Goal: Transaction & Acquisition: Purchase product/service

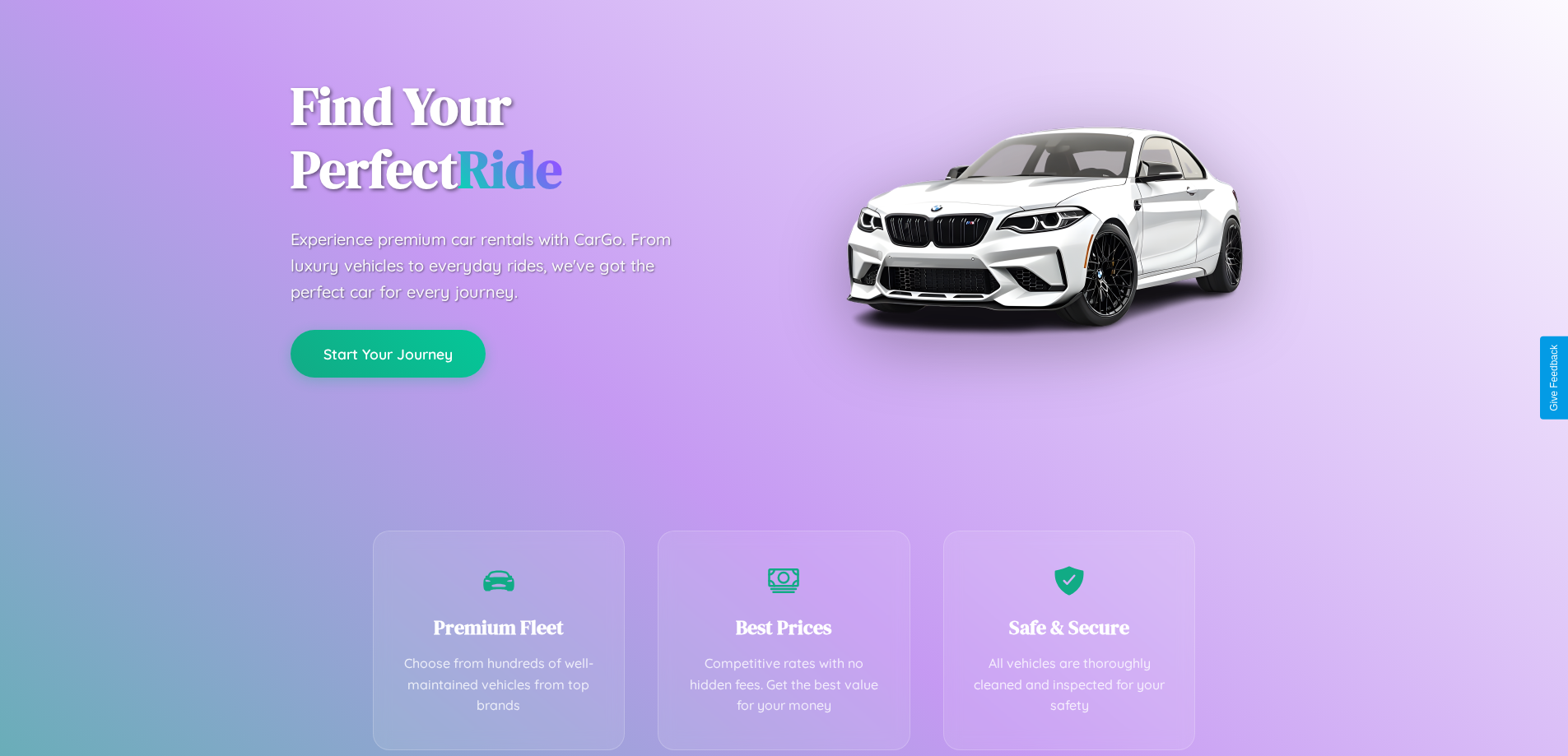
scroll to position [324, 0]
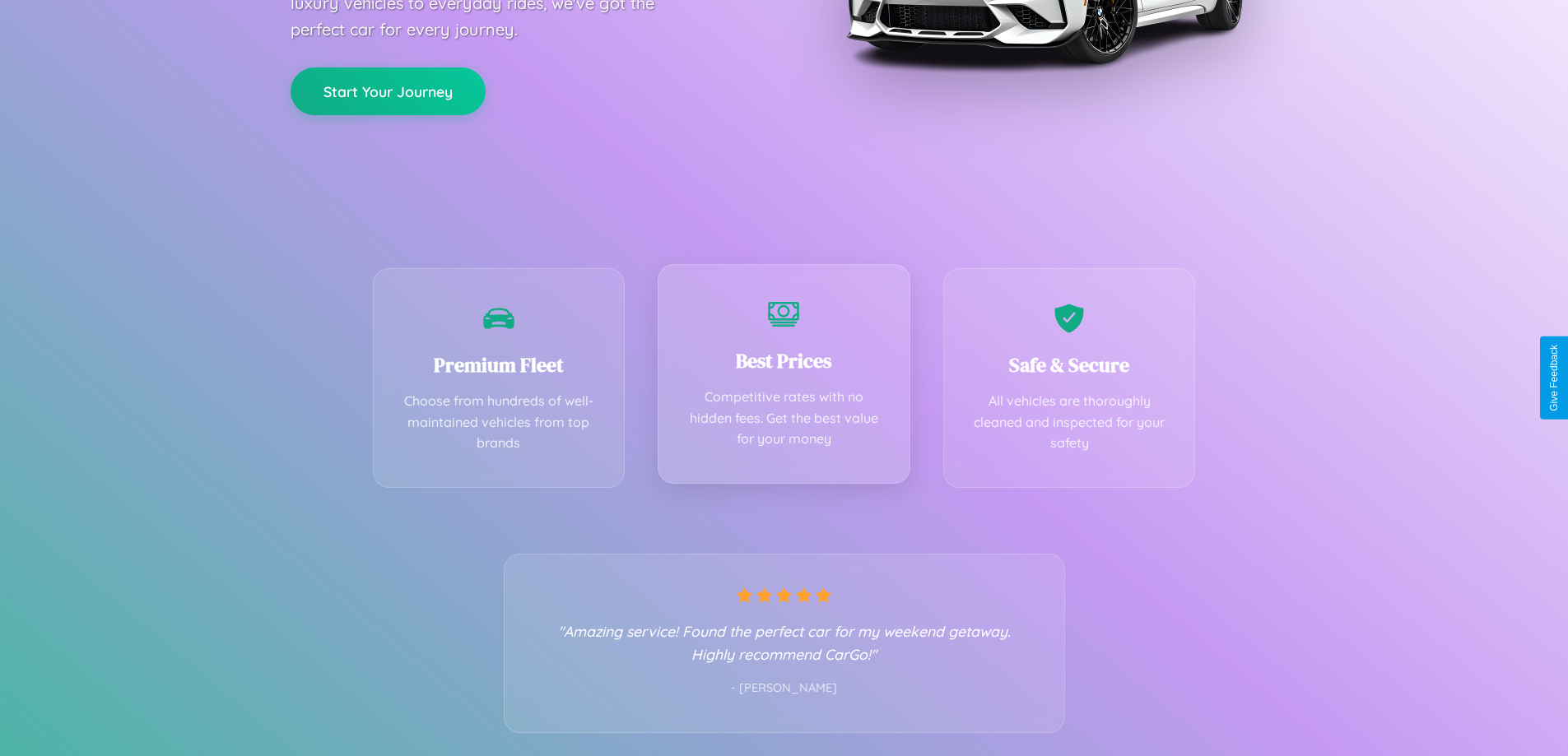
click at [784, 378] on div "Best Prices Competitive rates with no hidden fees. Get the best value for your …" at bounding box center [784, 375] width 252 height 220
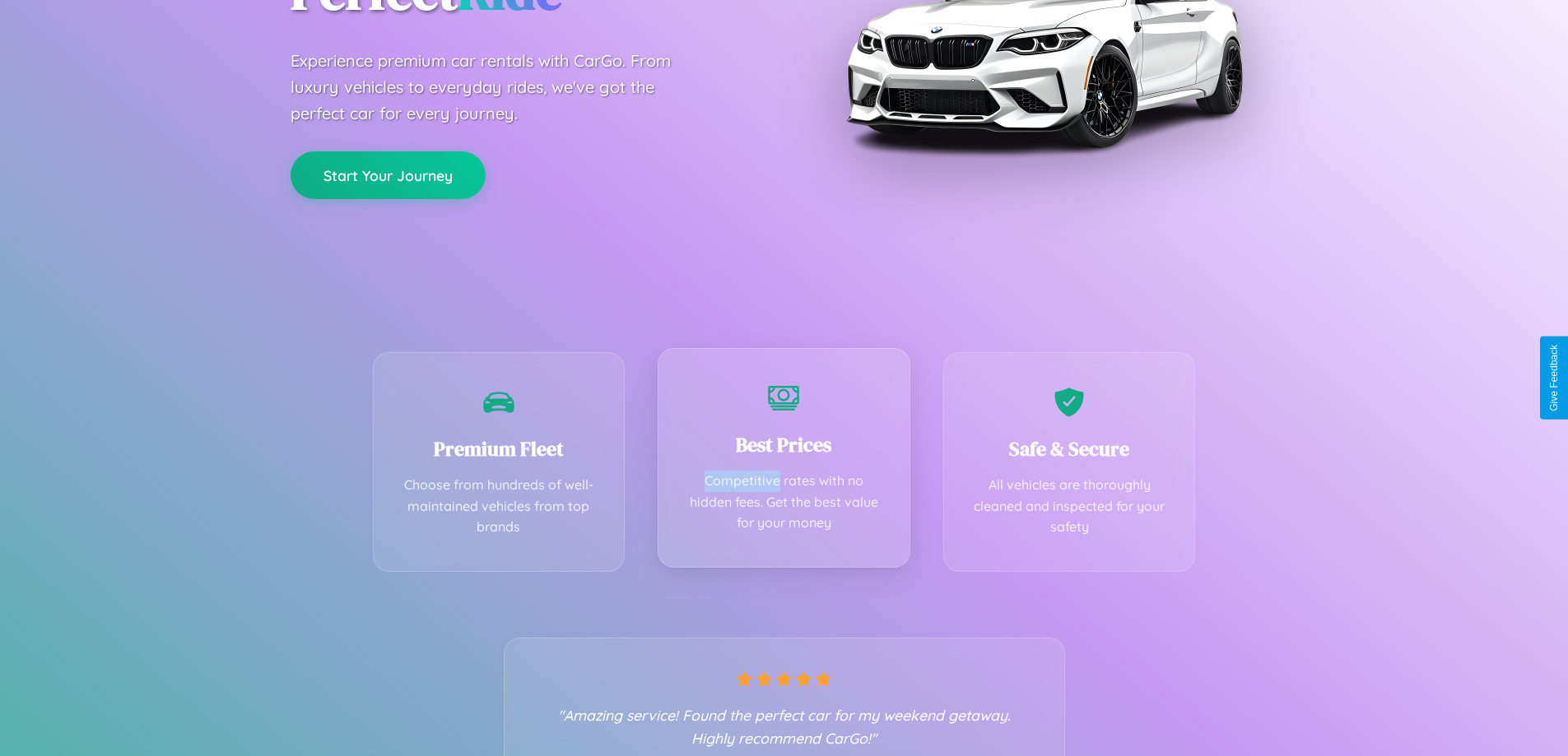
scroll to position [0, 0]
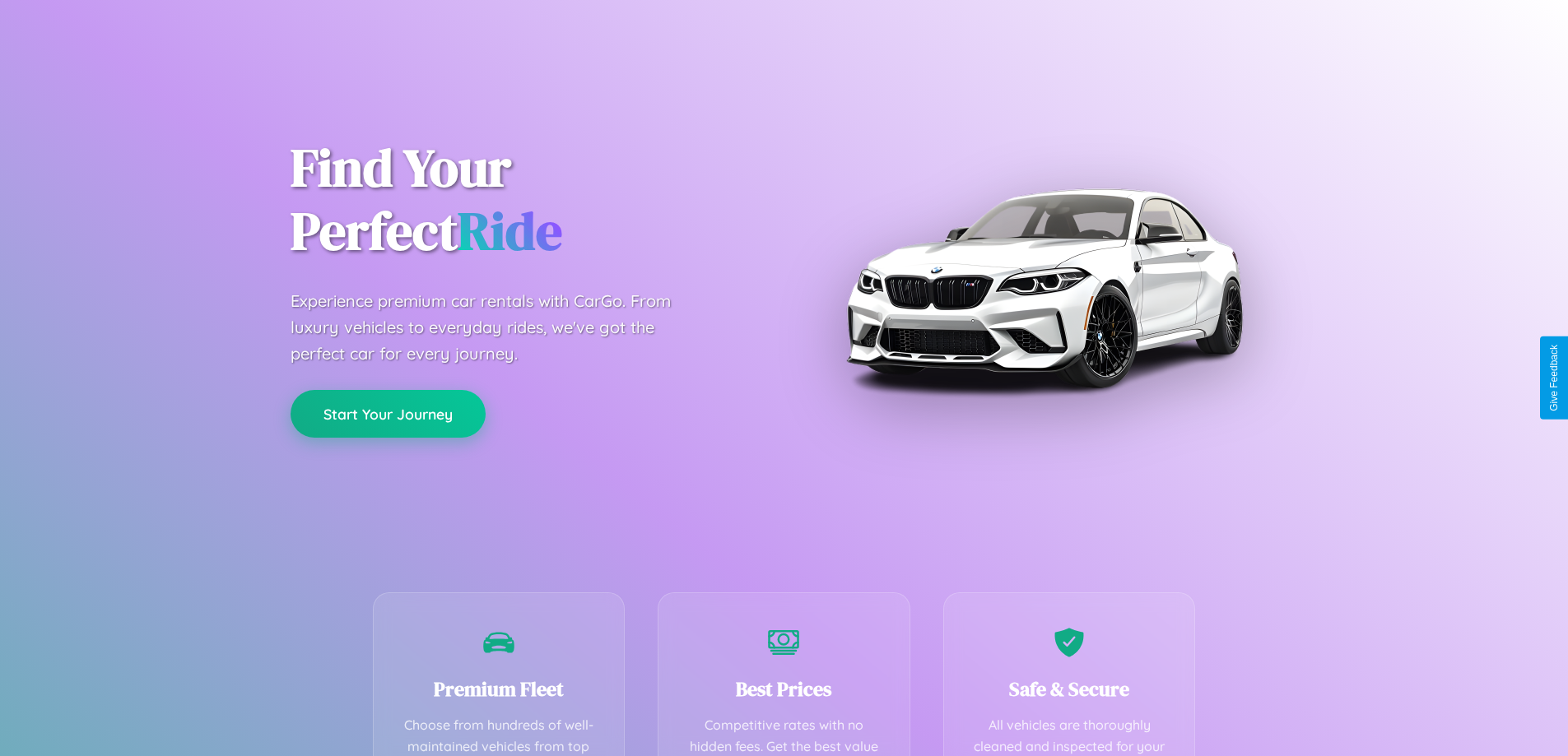
click at [388, 415] on button "Start Your Journey" at bounding box center [388, 414] width 195 height 47
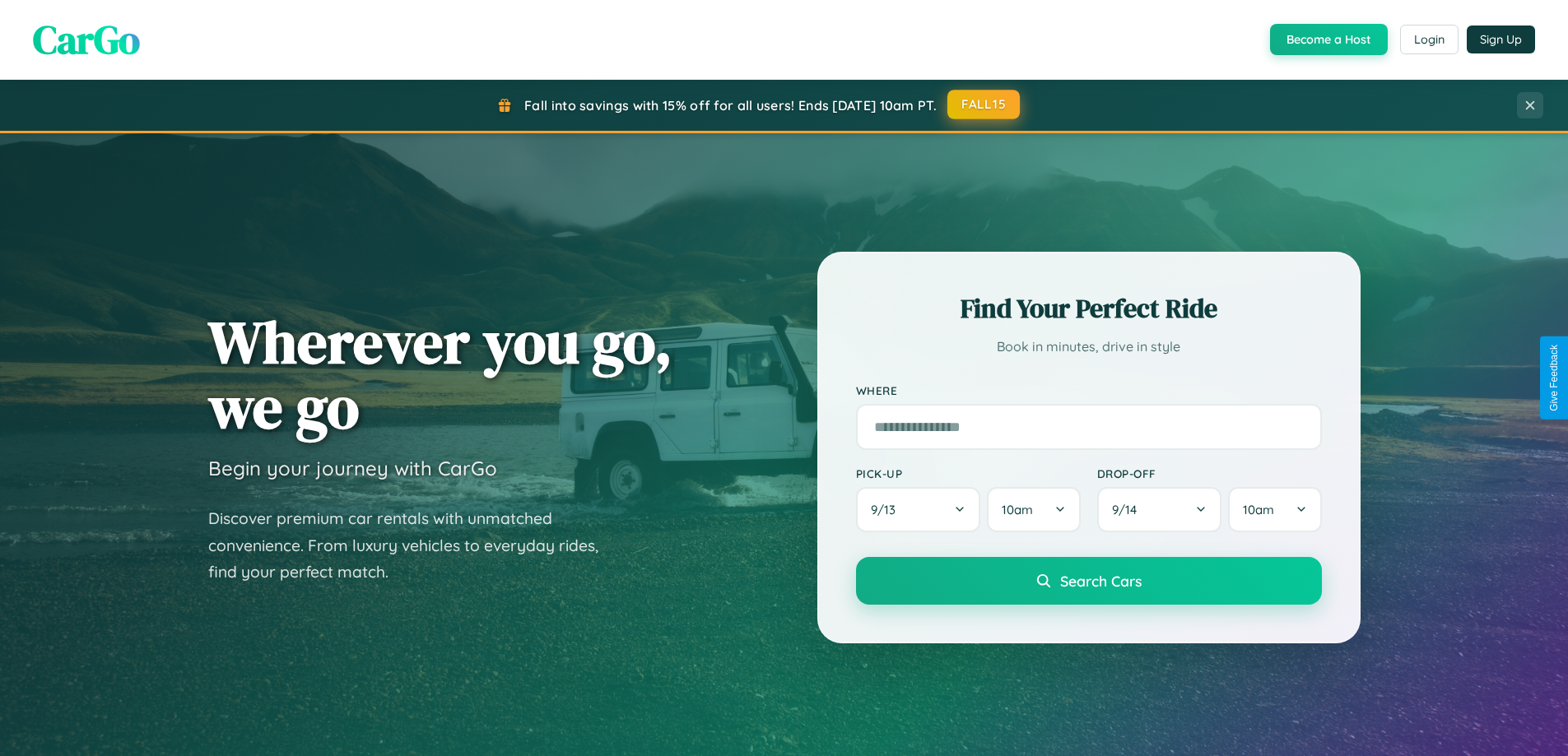
click at [985, 105] on button "FALL15" at bounding box center [984, 104] width 72 height 29
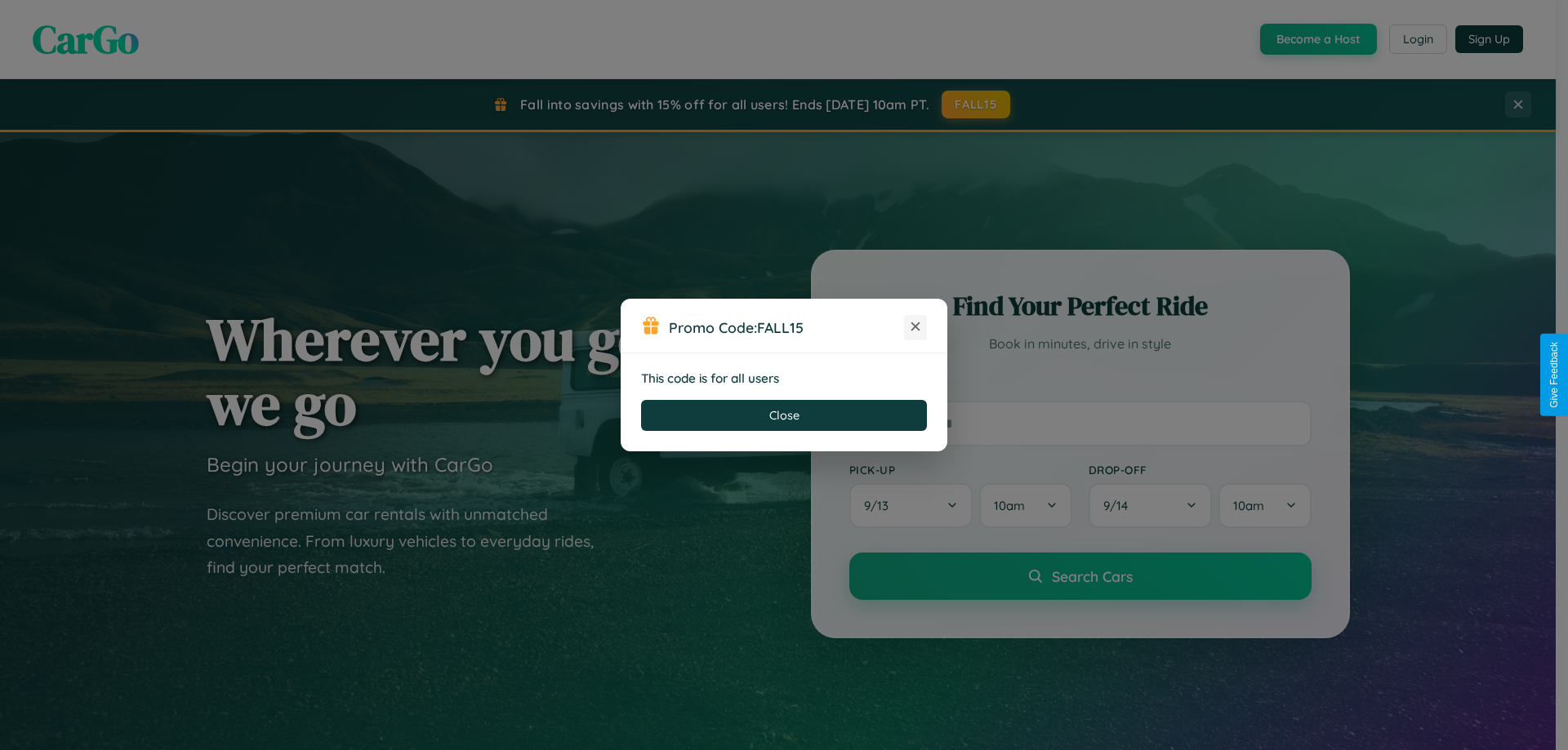
click at [916, 327] on icon at bounding box center [915, 326] width 16 height 16
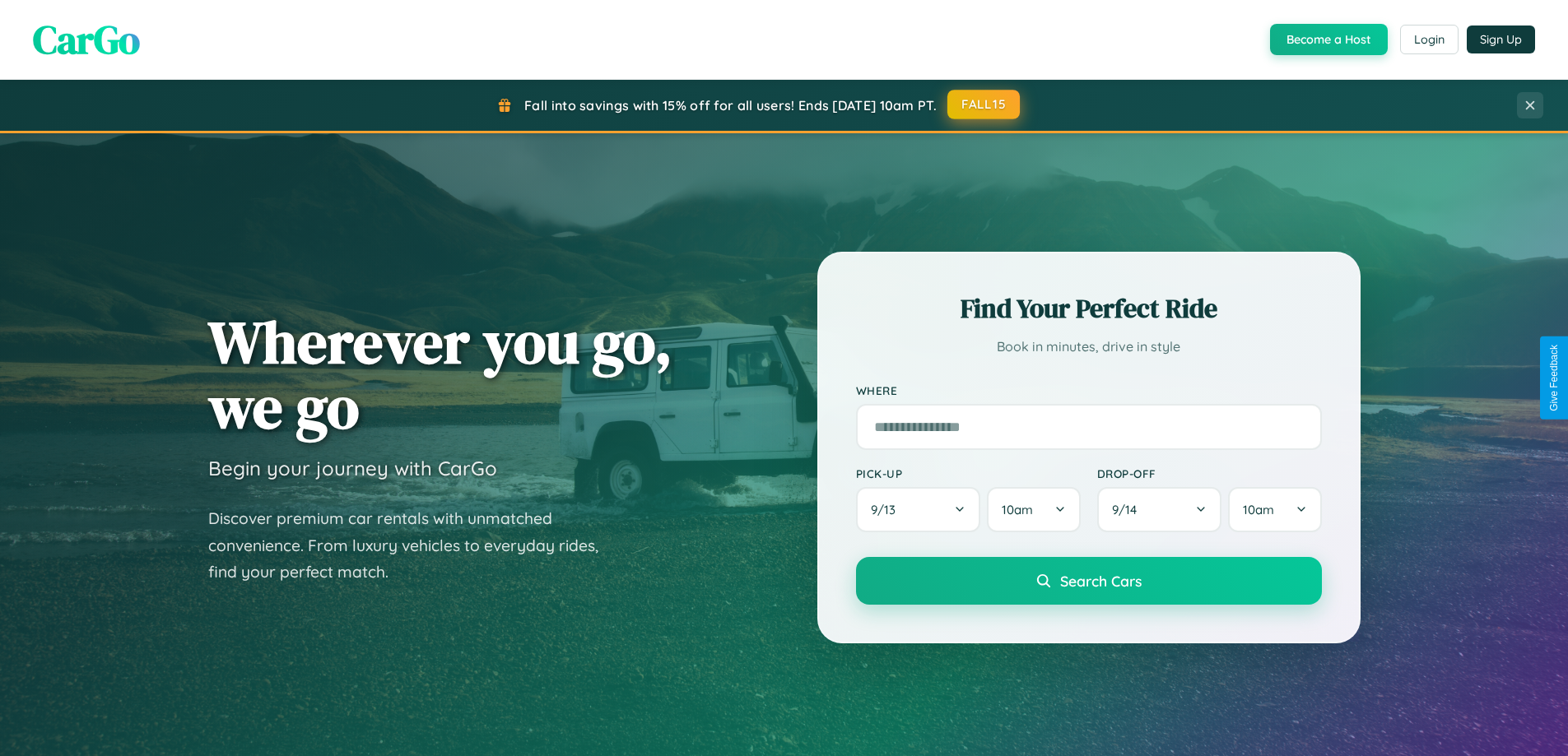
click at [985, 105] on button "FALL15" at bounding box center [984, 104] width 72 height 29
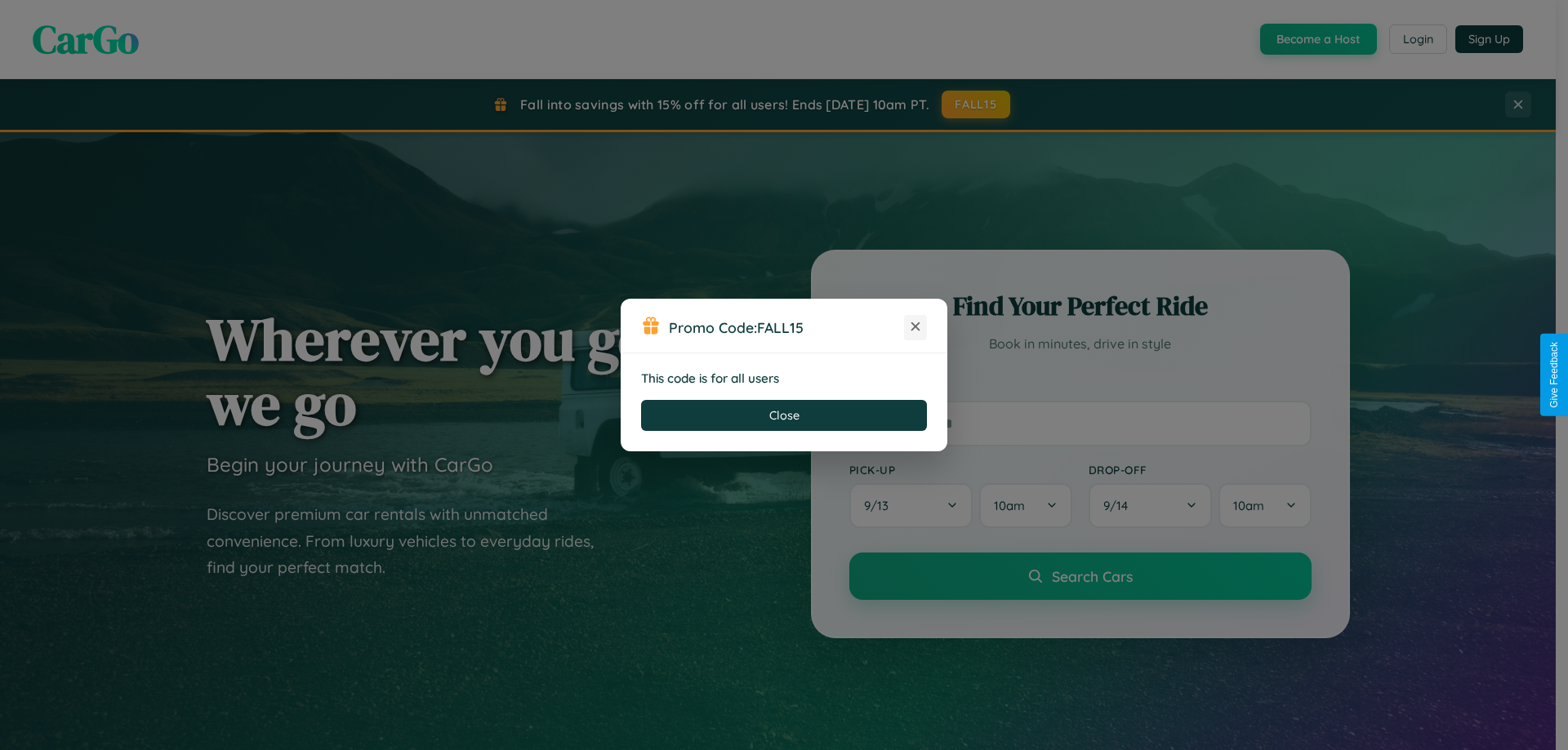
click at [916, 327] on icon at bounding box center [915, 326] width 16 height 16
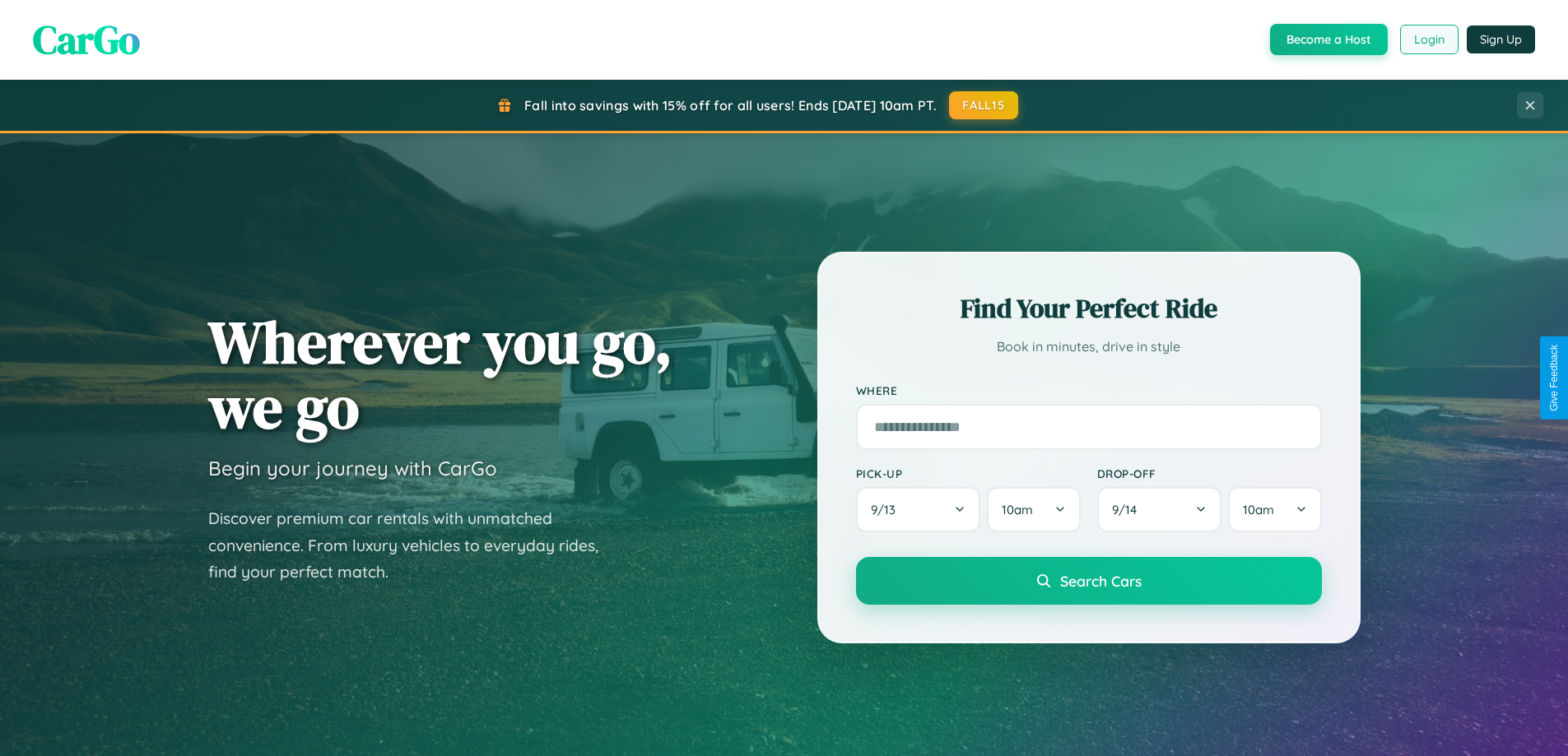
click at [1428, 40] on button "Login" at bounding box center [1430, 39] width 59 height 29
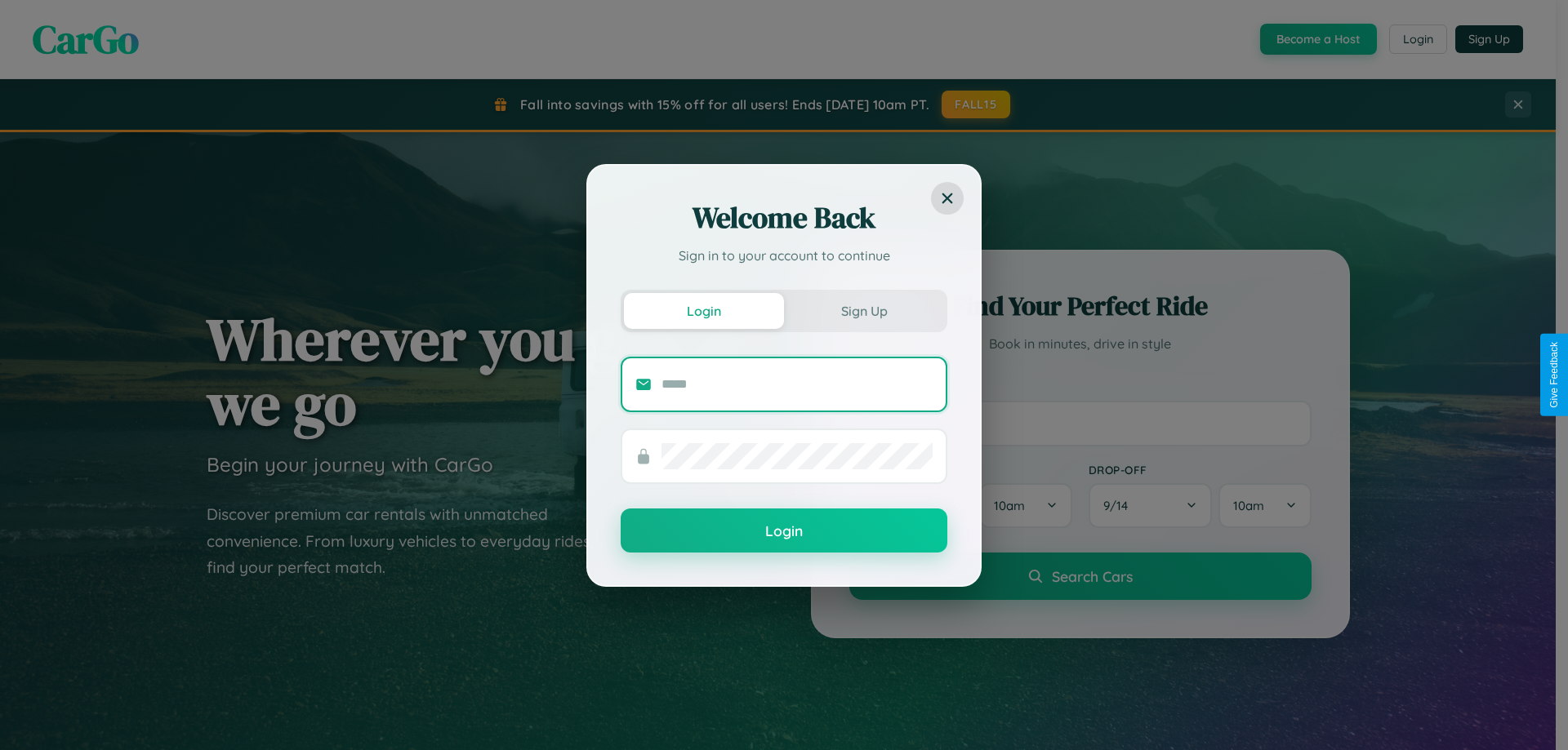
click at [797, 384] on input "text" at bounding box center [797, 385] width 271 height 26
type input "**********"
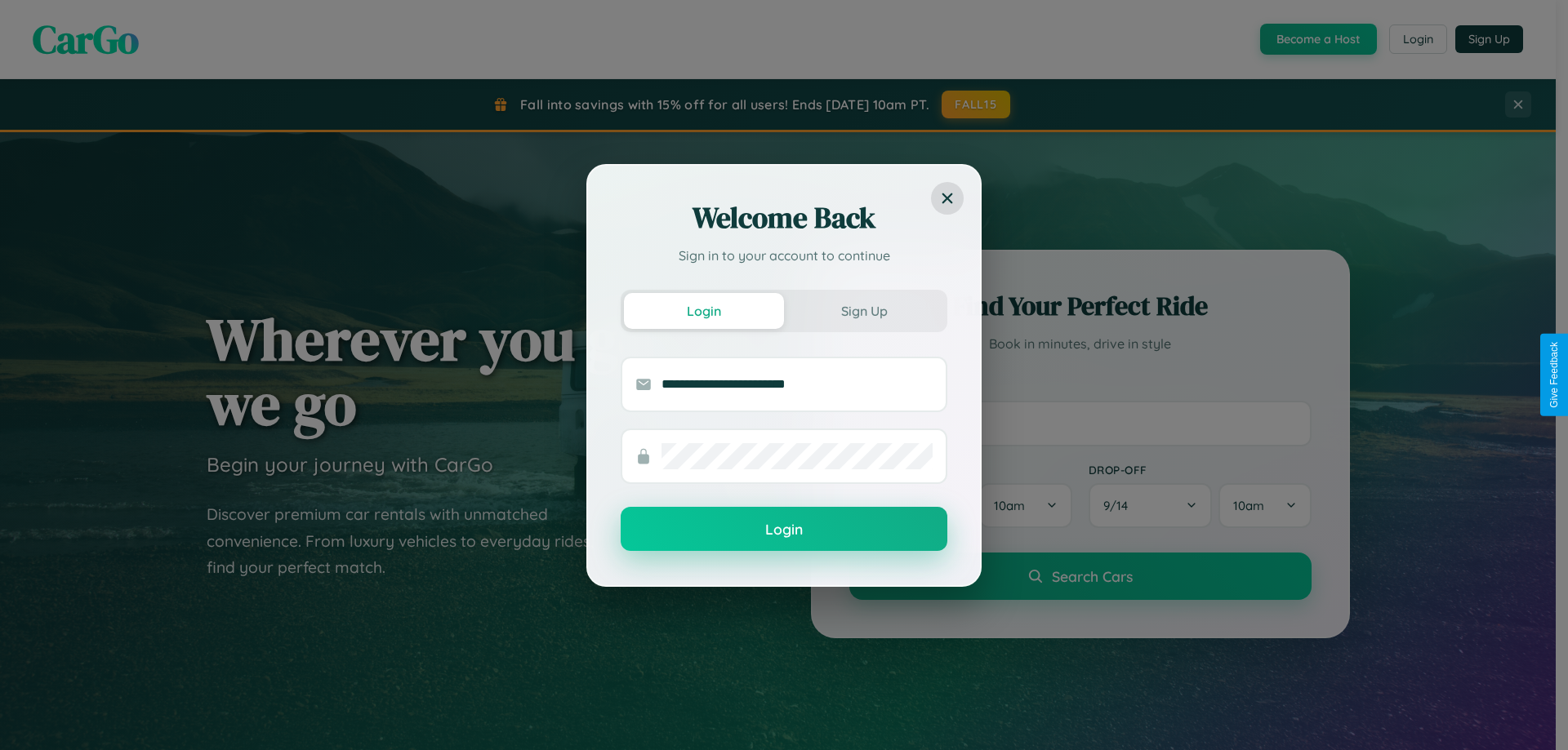
click at [784, 530] on button "Login" at bounding box center [783, 529] width 327 height 44
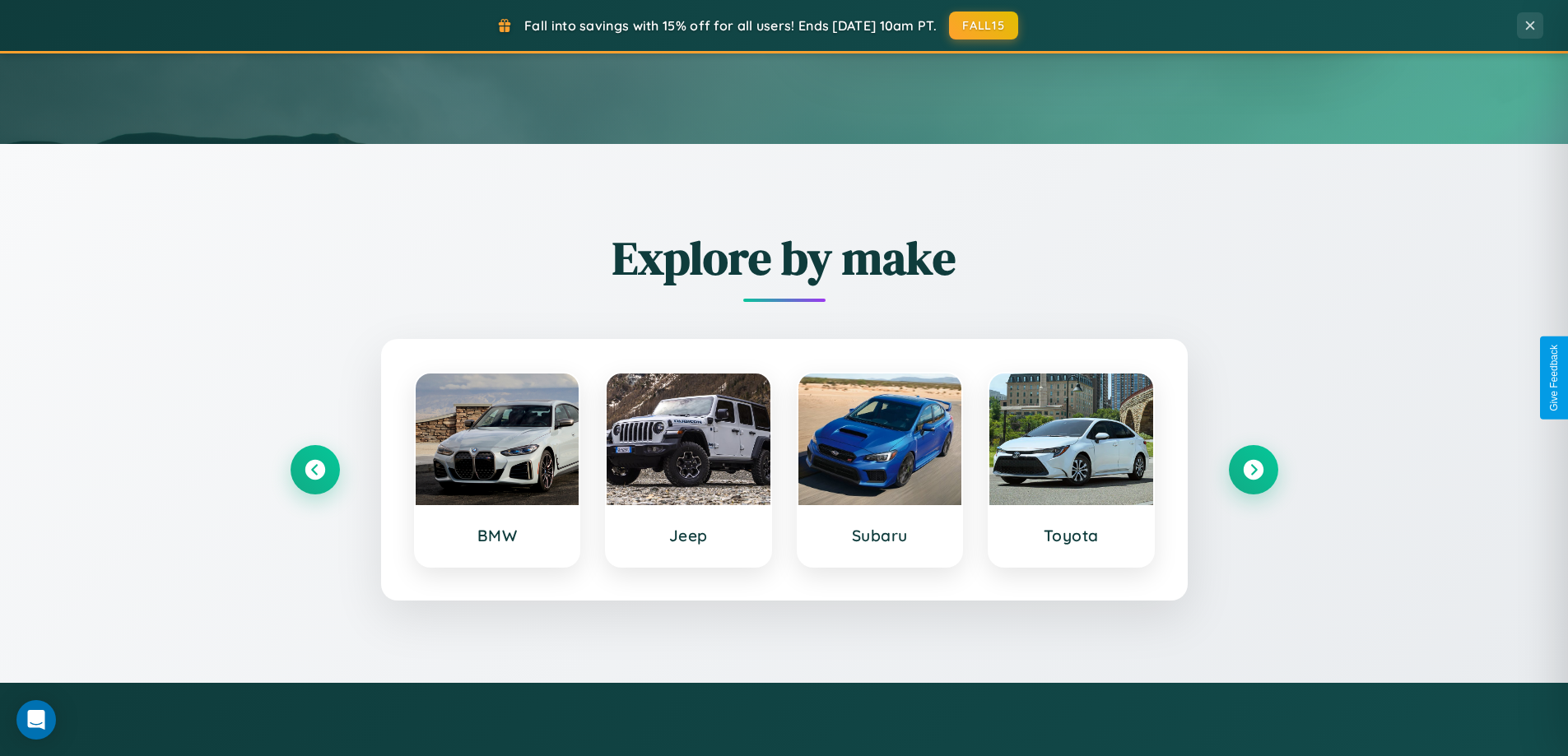
scroll to position [710, 0]
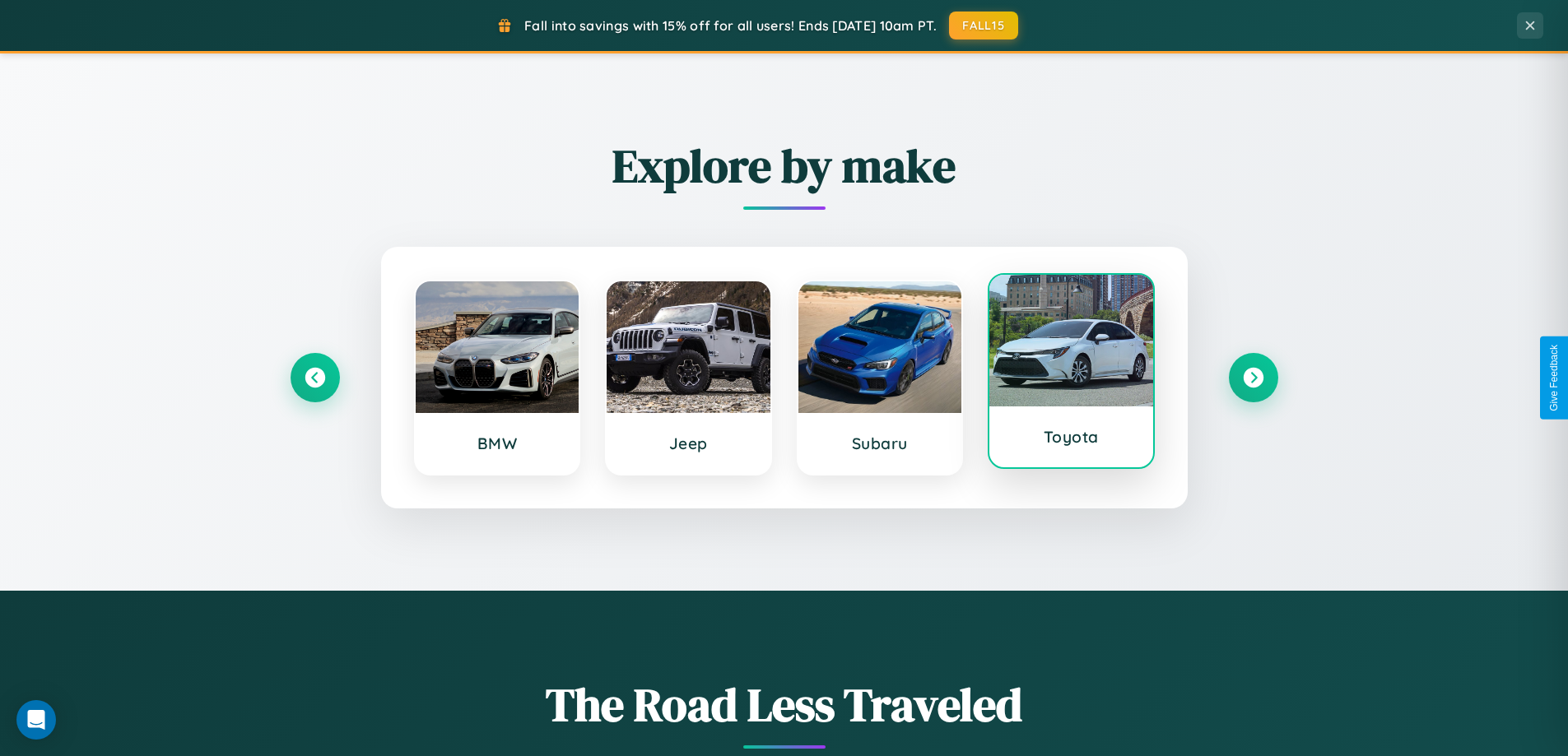
click at [1071, 375] on div at bounding box center [1071, 341] width 164 height 132
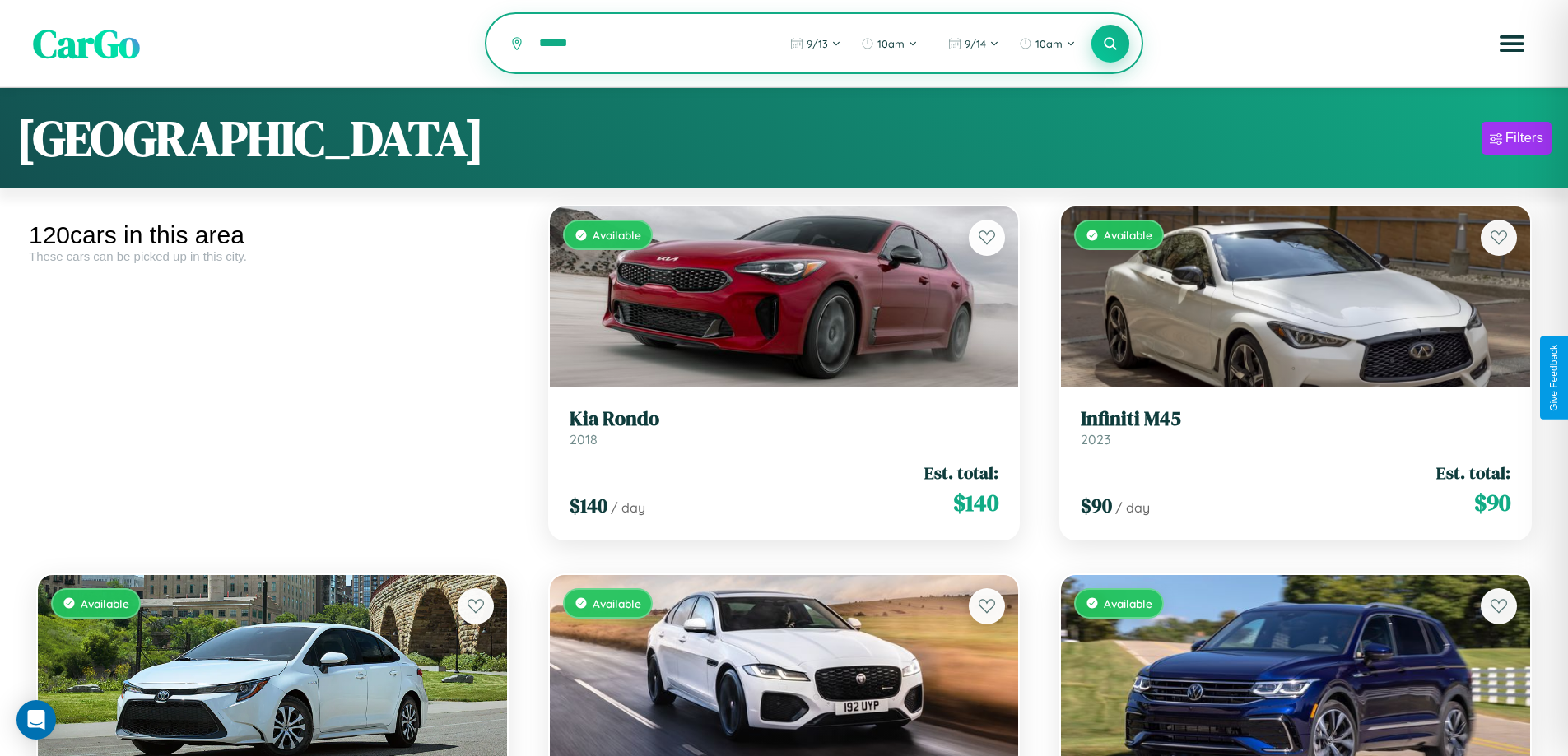
type input "******"
click at [1110, 45] on icon at bounding box center [1111, 43] width 15 height 15
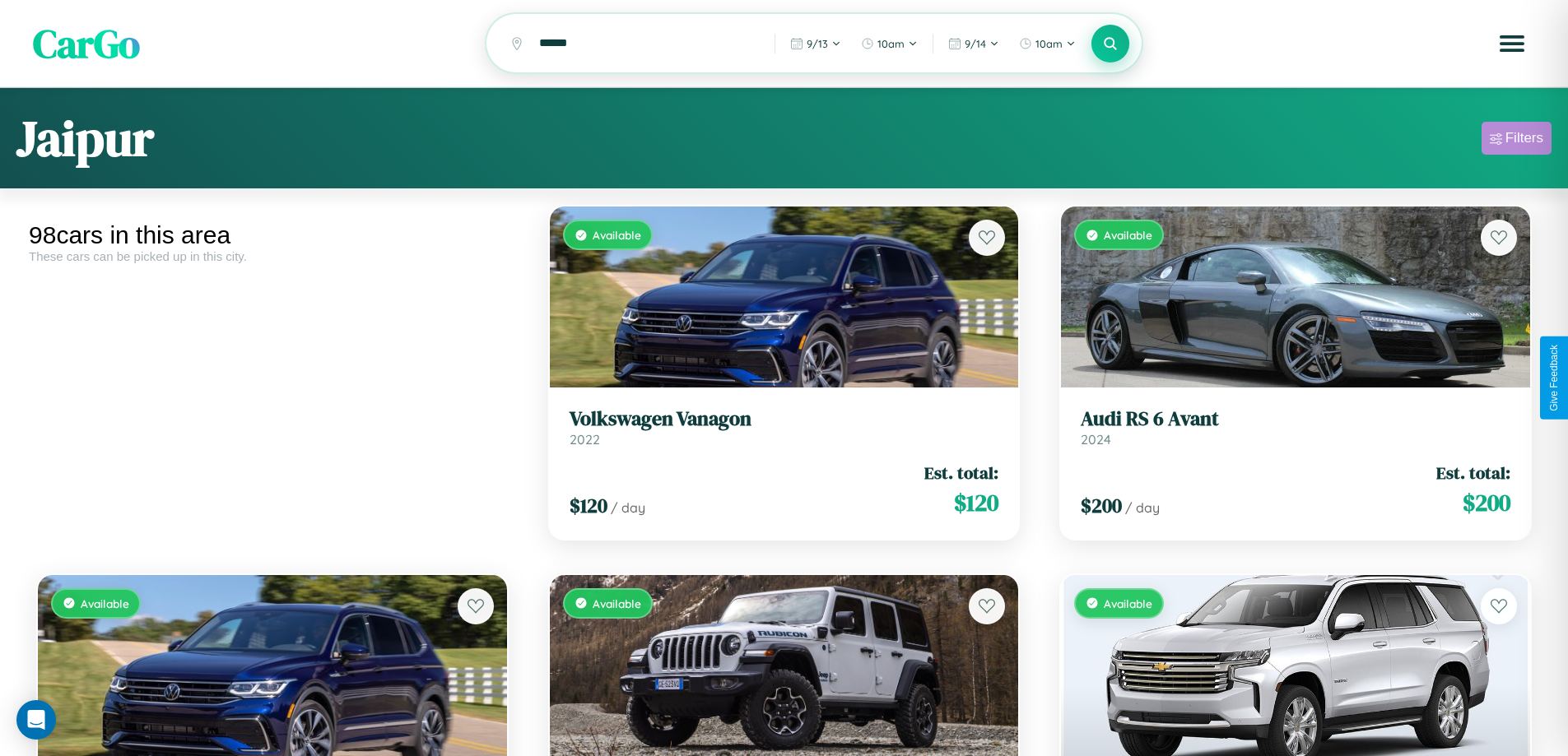
click at [1516, 140] on div "Filters" at bounding box center [1524, 138] width 38 height 16
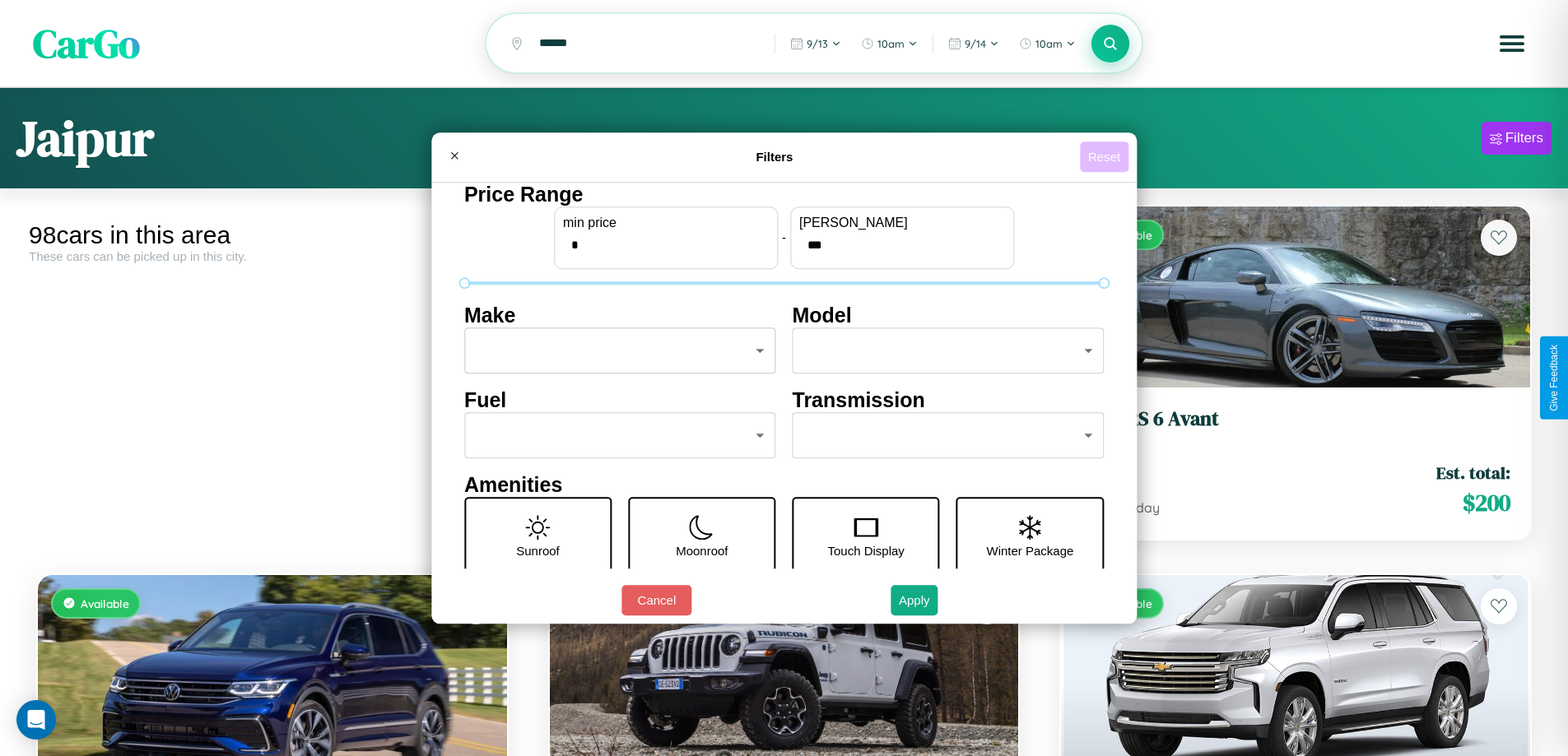
click at [1106, 157] on button "Reset" at bounding box center [1103, 157] width 48 height 30
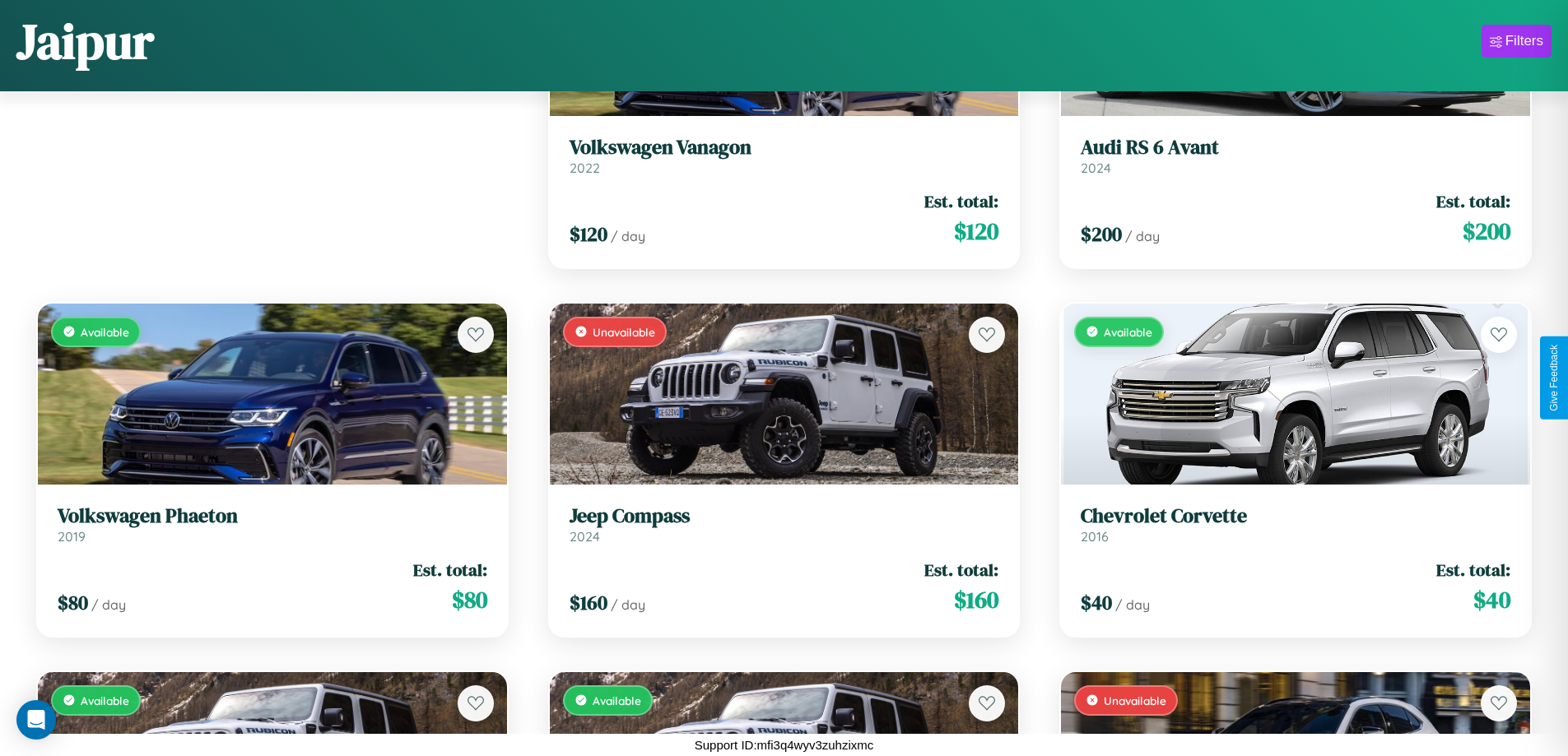
scroll to position [231, 0]
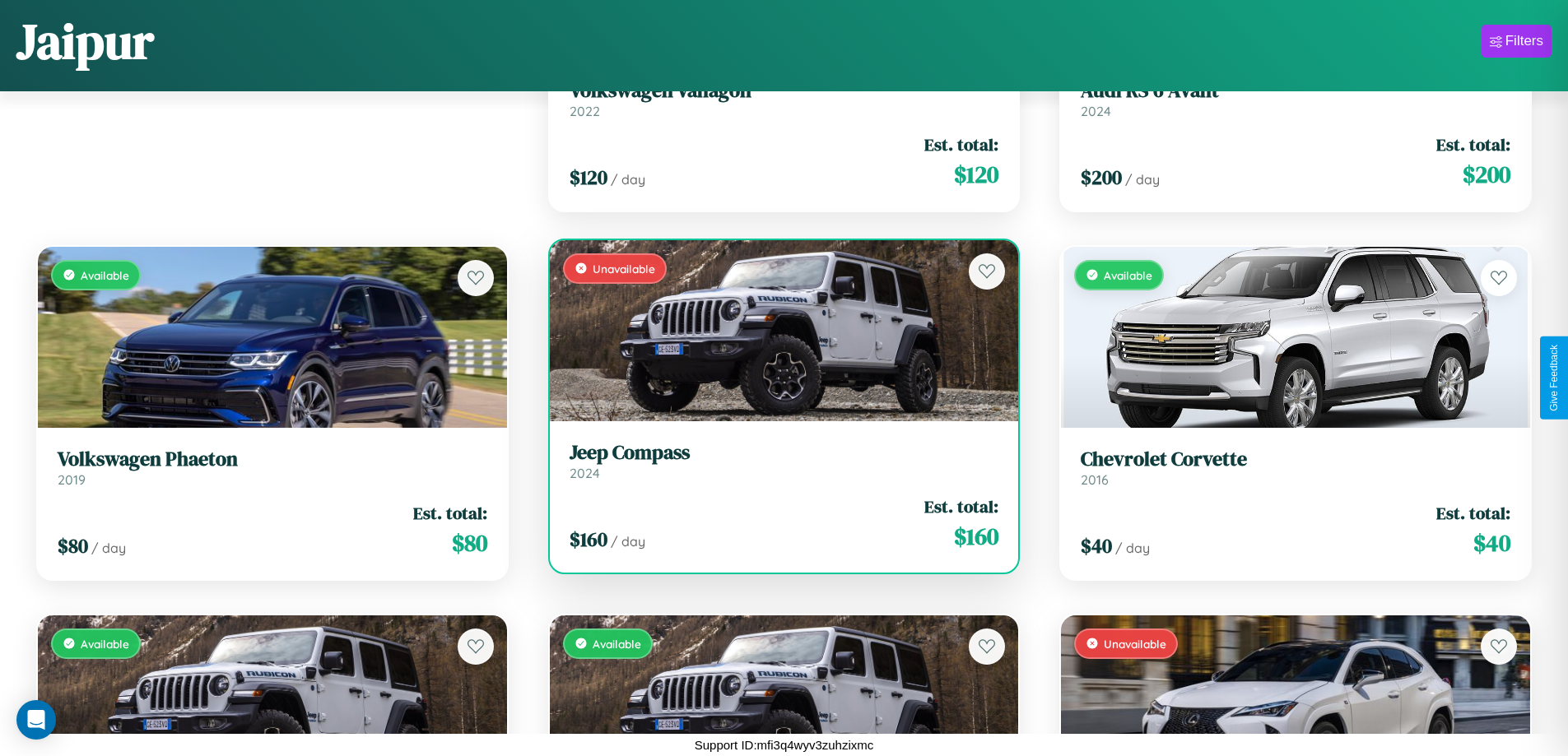
click at [777, 462] on h3 "Jeep Compass" at bounding box center [784, 452] width 430 height 24
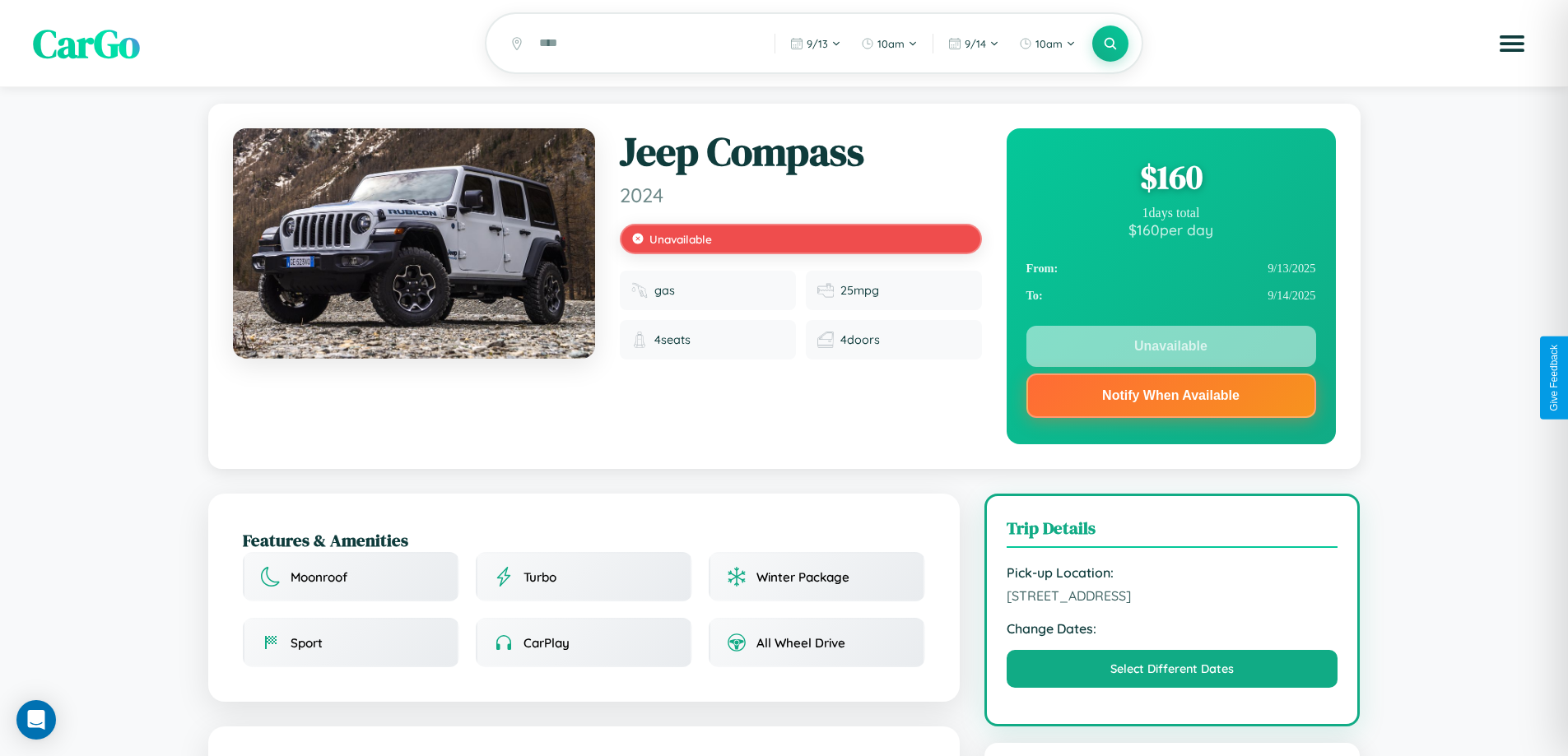
click at [1171, 179] on div "$ 160" at bounding box center [1171, 176] width 289 height 45
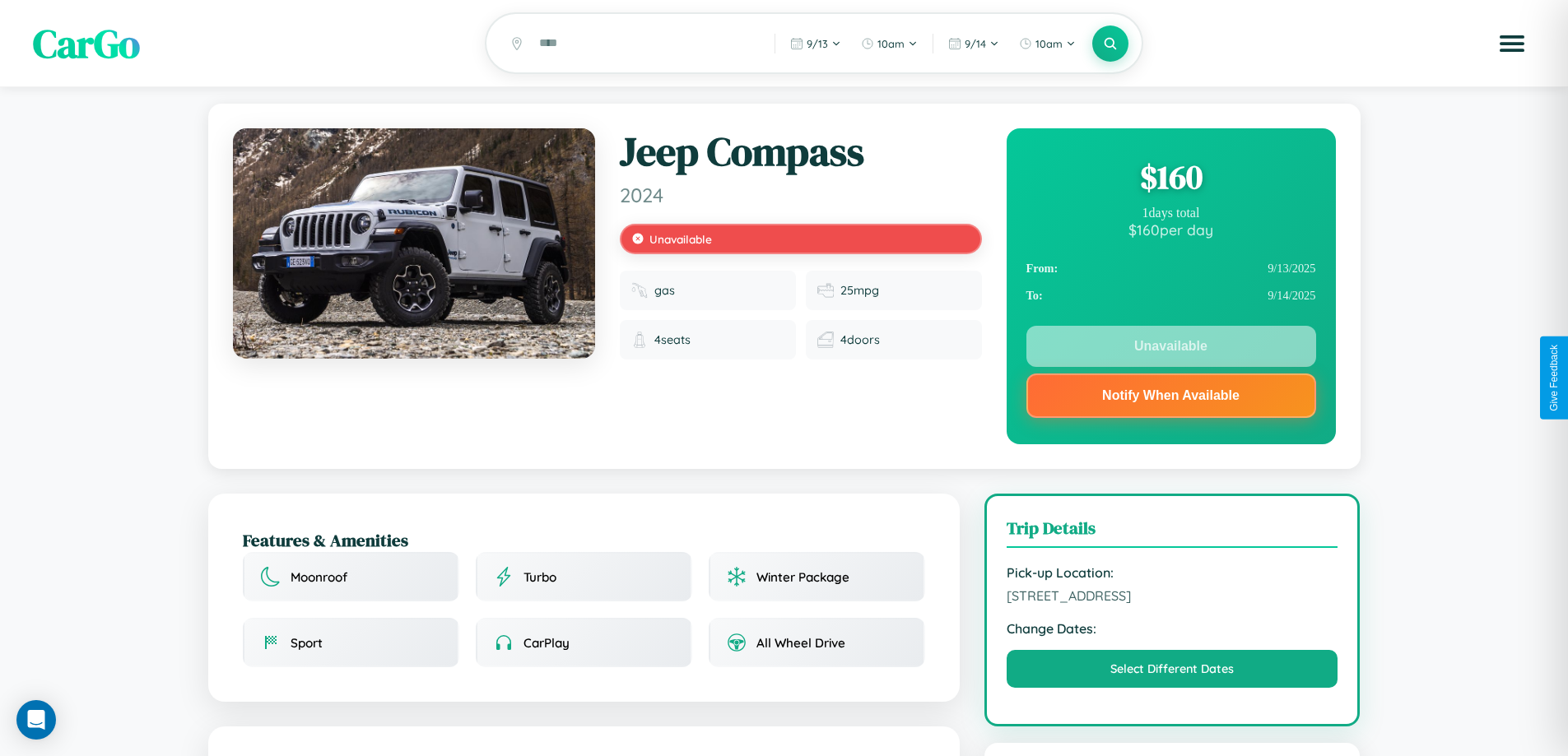
click at [1171, 179] on div "$ 160" at bounding box center [1171, 176] width 289 height 45
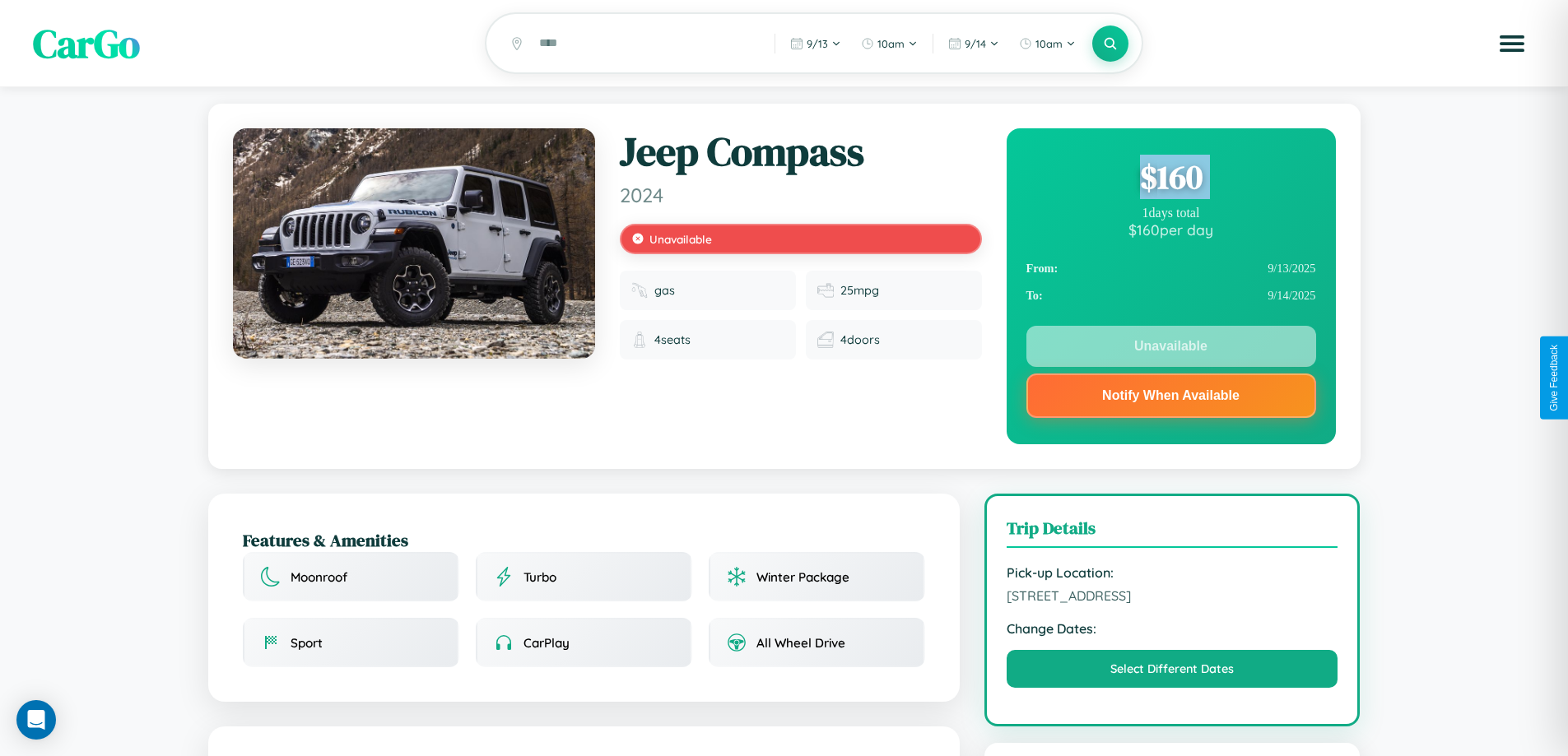
click at [1171, 179] on div "$ 160" at bounding box center [1171, 176] width 289 height 45
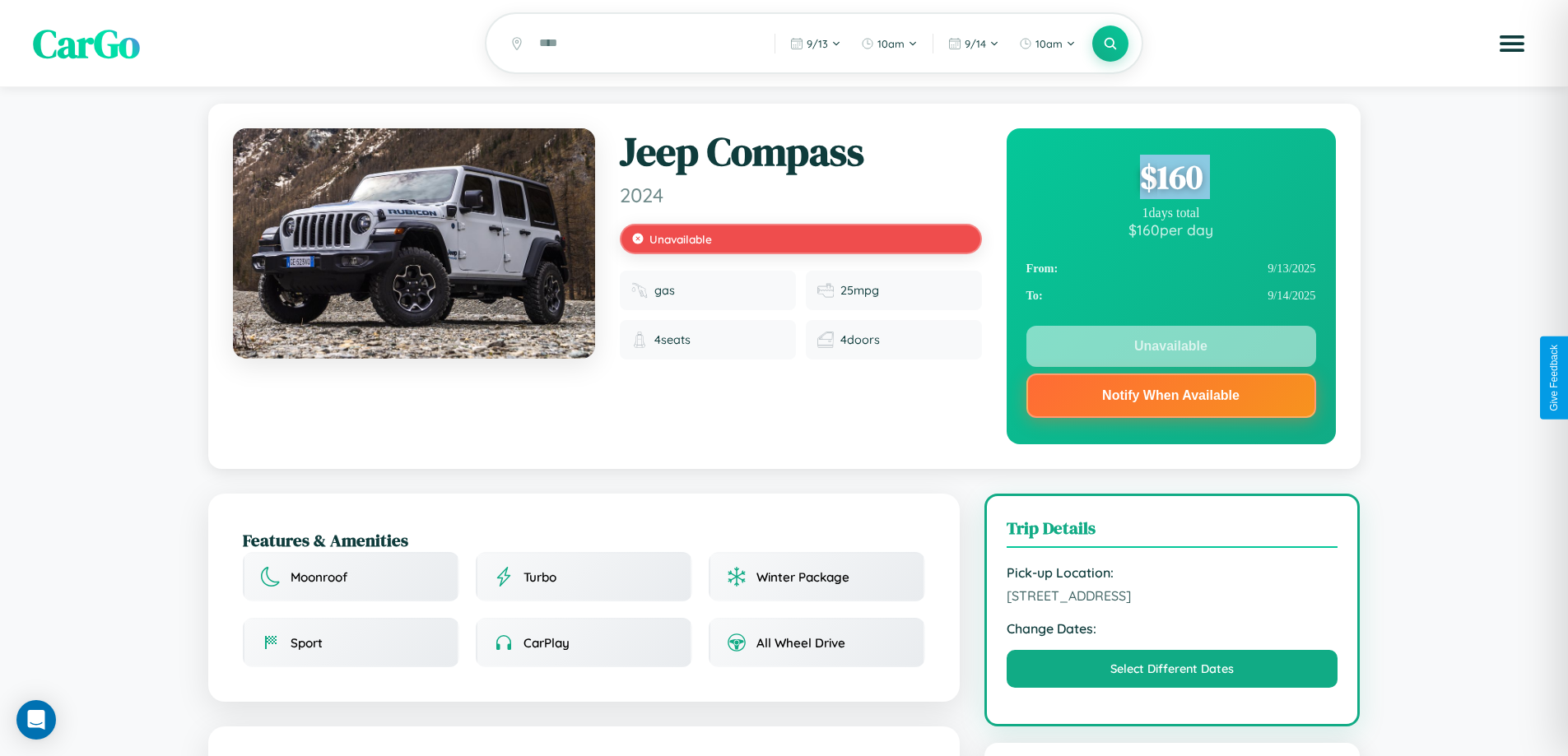
click at [1171, 179] on div "$ 160" at bounding box center [1171, 176] width 289 height 45
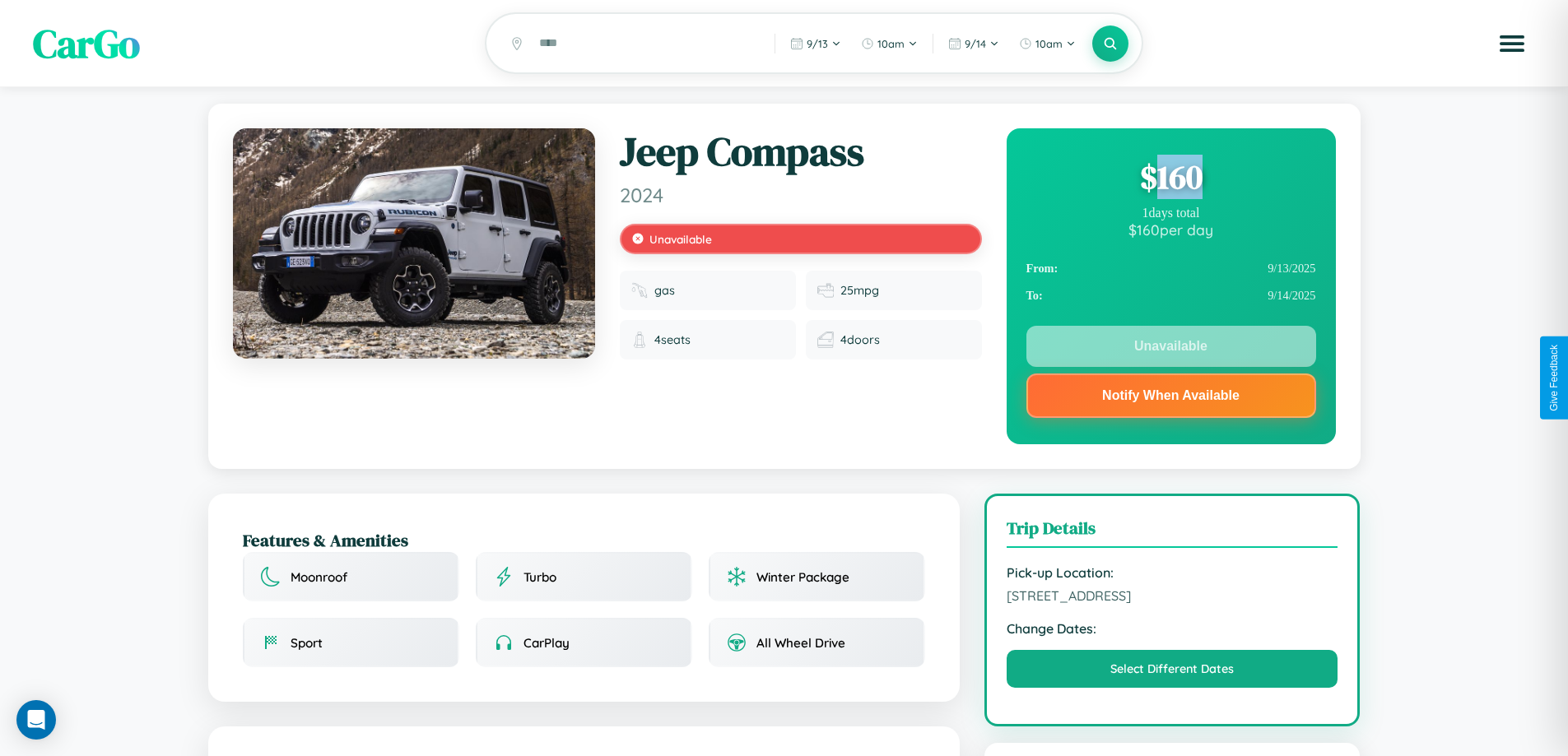
click at [1171, 179] on div "$ 160" at bounding box center [1171, 176] width 289 height 45
